Goal: Task Accomplishment & Management: Manage account settings

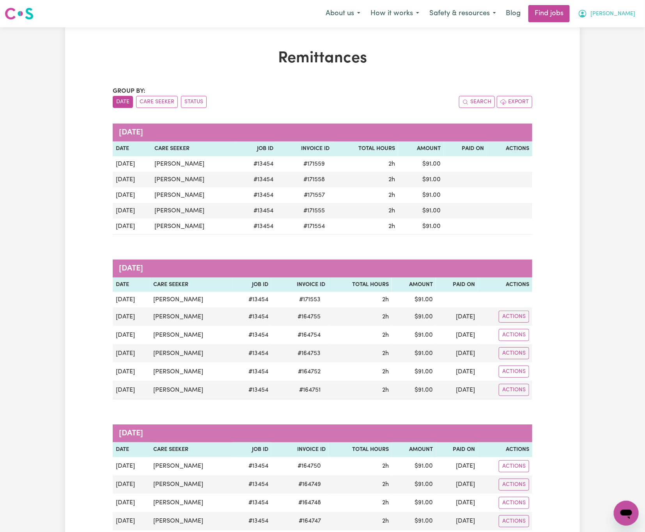
click at [627, 11] on span "[PERSON_NAME]" at bounding box center [612, 14] width 45 height 9
click at [627, 57] on link "Logout" at bounding box center [609, 59] width 62 height 15
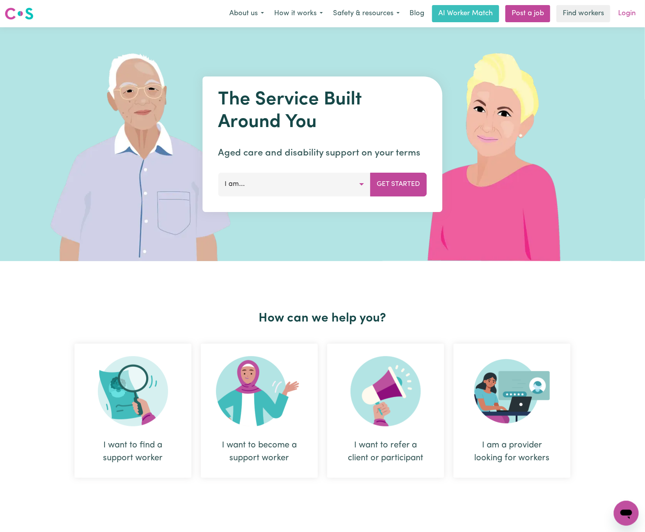
click at [628, 9] on link "Login" at bounding box center [626, 13] width 27 height 17
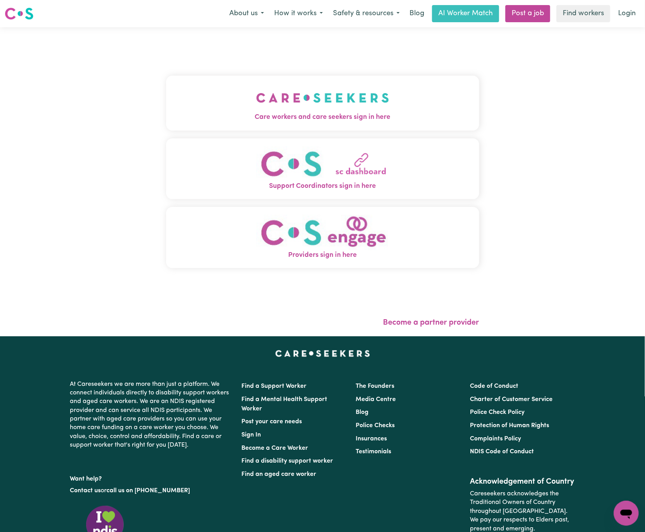
click at [359, 105] on button "Care workers and care seekers sign in here" at bounding box center [322, 103] width 313 height 55
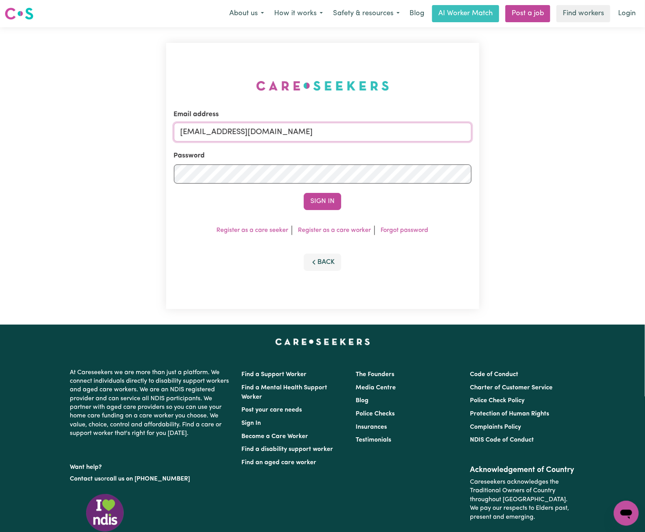
drag, startPoint x: 221, startPoint y: 130, endPoint x: 398, endPoint y: 131, distance: 176.9
click at [398, 131] on input "[EMAIL_ADDRESS][DOMAIN_NAME]" at bounding box center [322, 132] width 297 height 19
paste input "NailaYasmeenWRF"
type input "[EMAIL_ADDRESS][DOMAIN_NAME]"
click at [304, 193] on button "Sign In" at bounding box center [322, 201] width 37 height 17
